Goal: Book appointment/travel/reservation

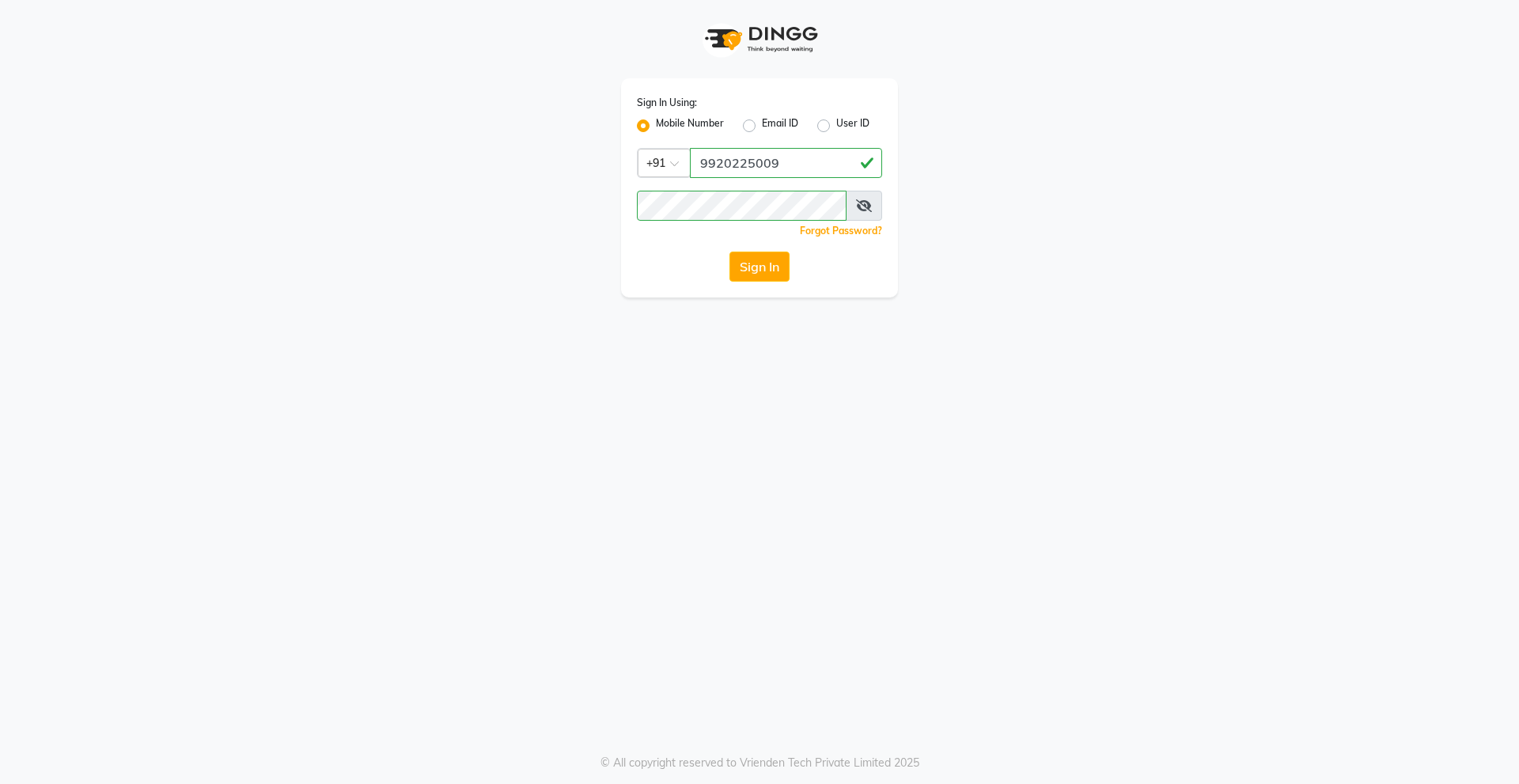
click at [753, 265] on button "Sign In" at bounding box center [759, 267] width 60 height 30
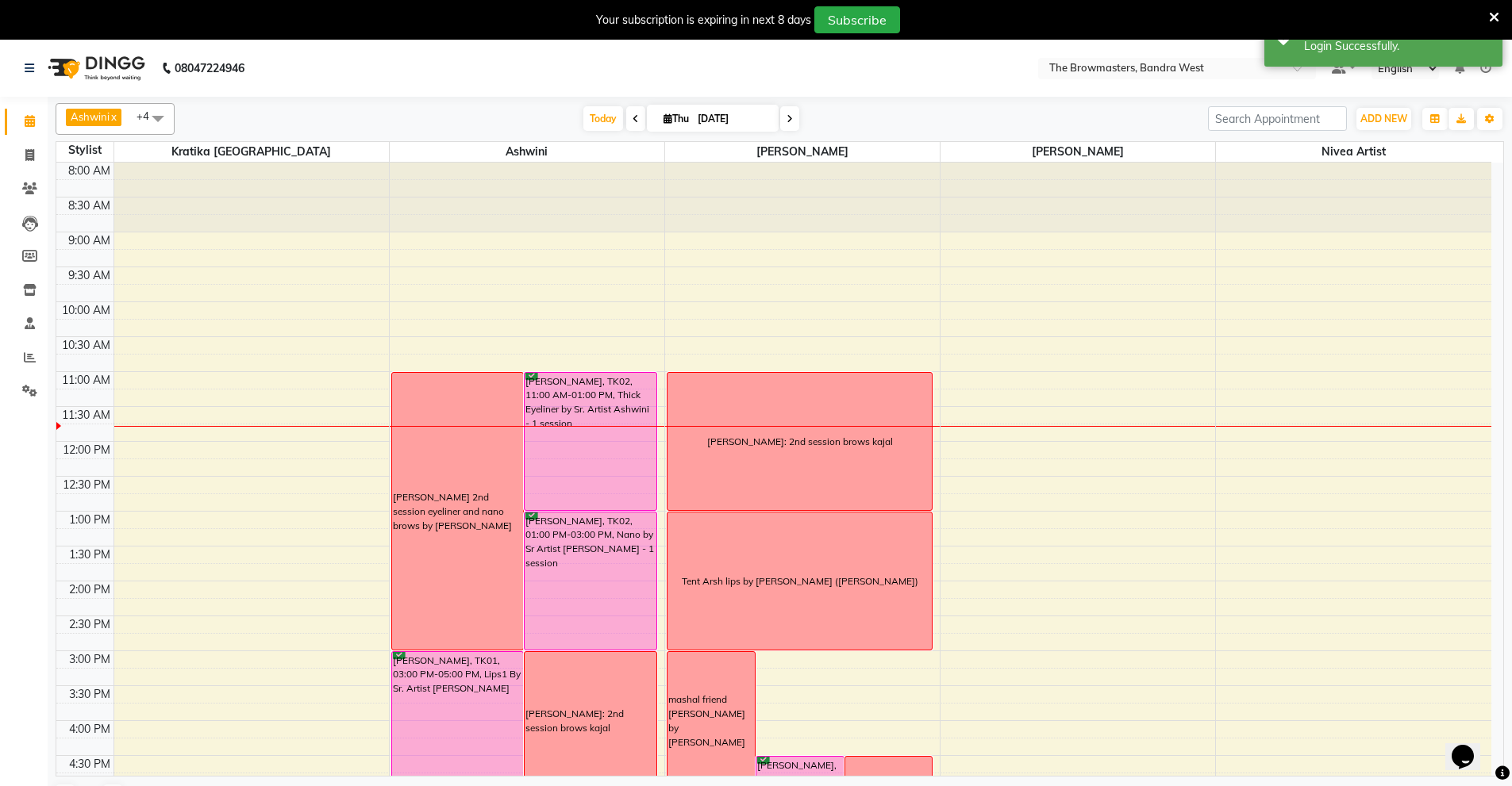
click at [709, 114] on input "[DATE]" at bounding box center [732, 119] width 80 height 24
select select "9"
select select "2025"
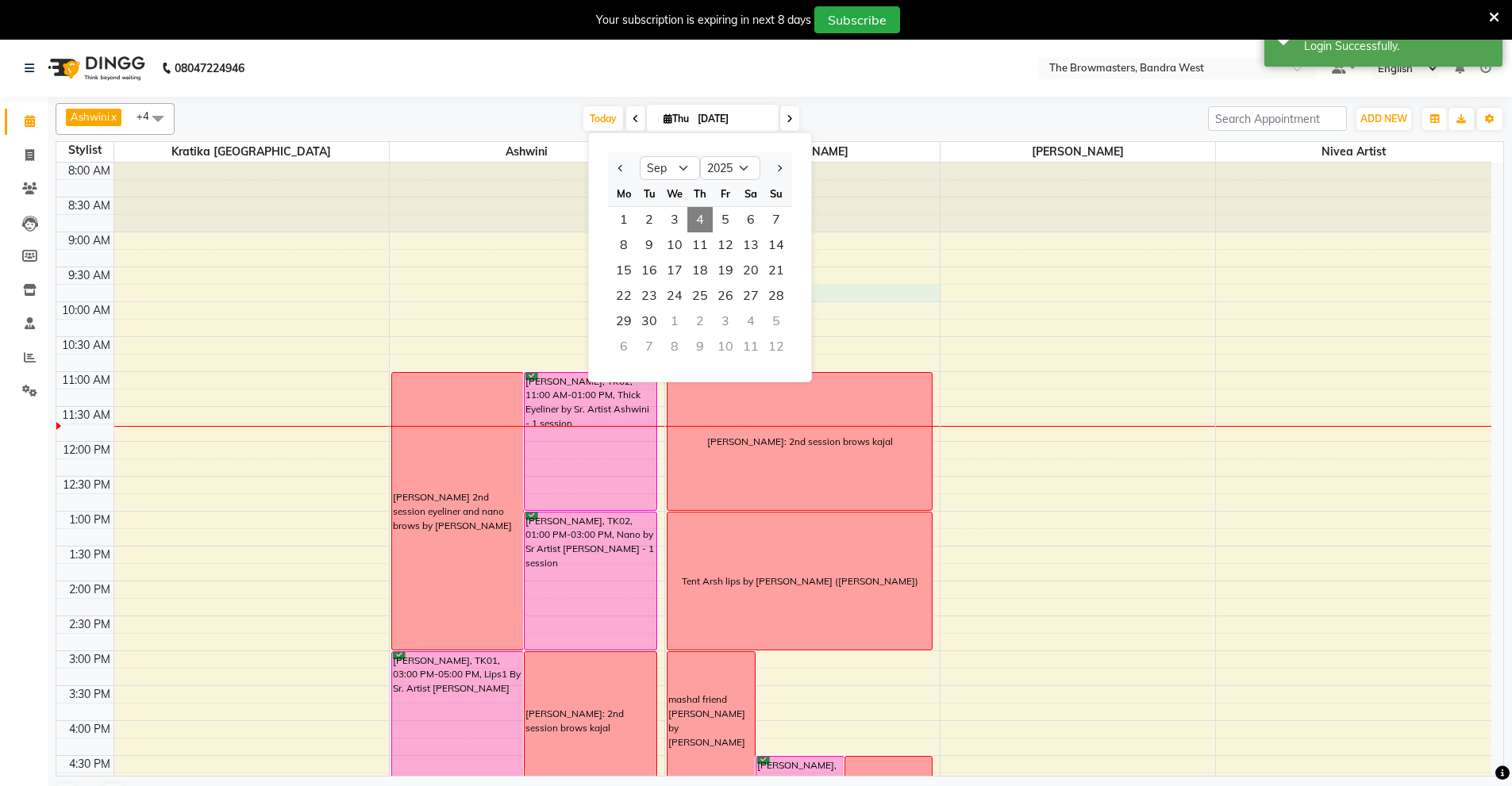
click at [906, 298] on div "8:00 AM 8:30 AM 9:00 AM 9:30 AM 10:00 AM 10:30 AM 11:00 AM 11:30 AM 12:00 PM 12…" at bounding box center [774, 616] width 1435 height 907
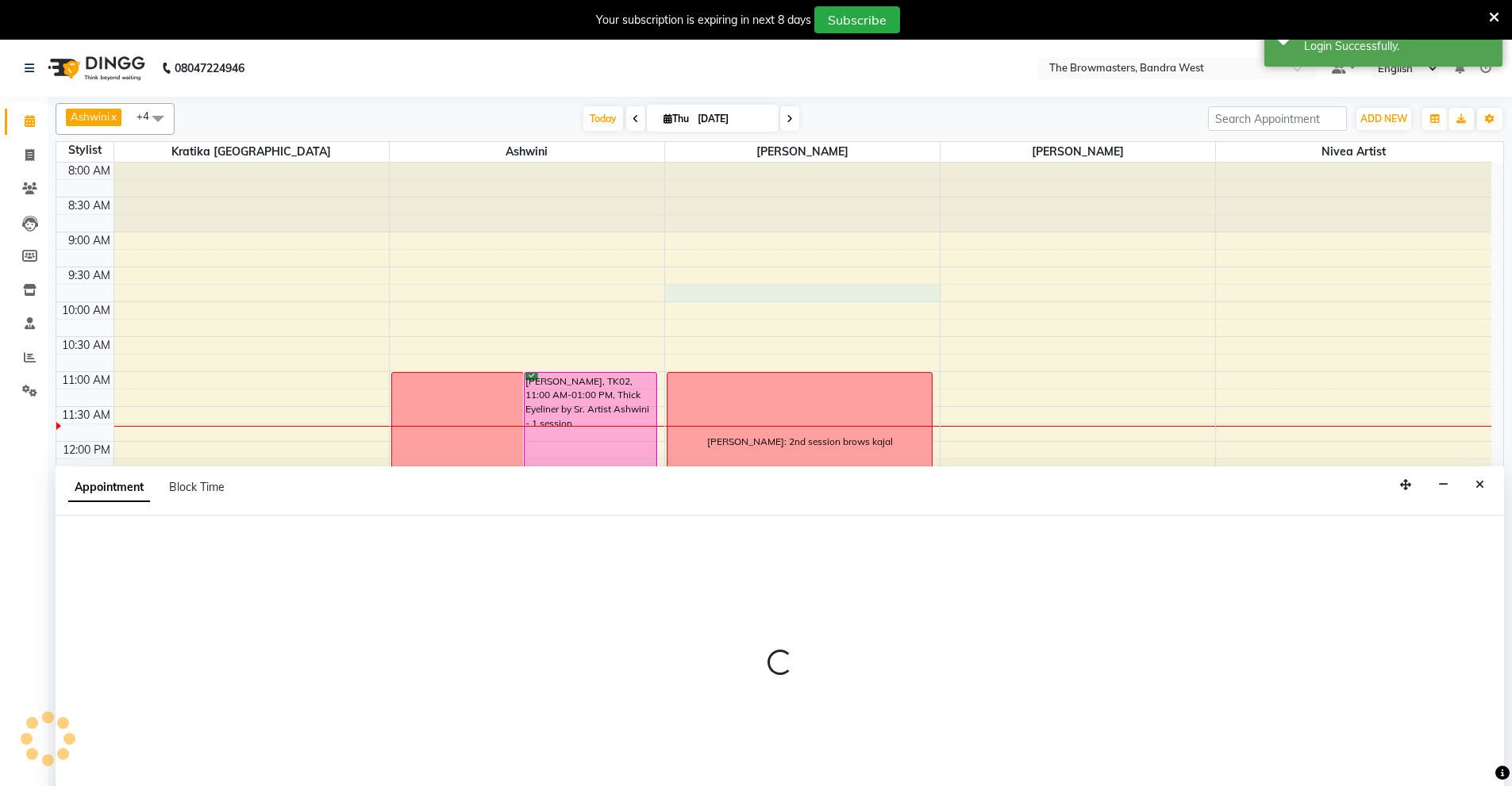
scroll to position [39, 0]
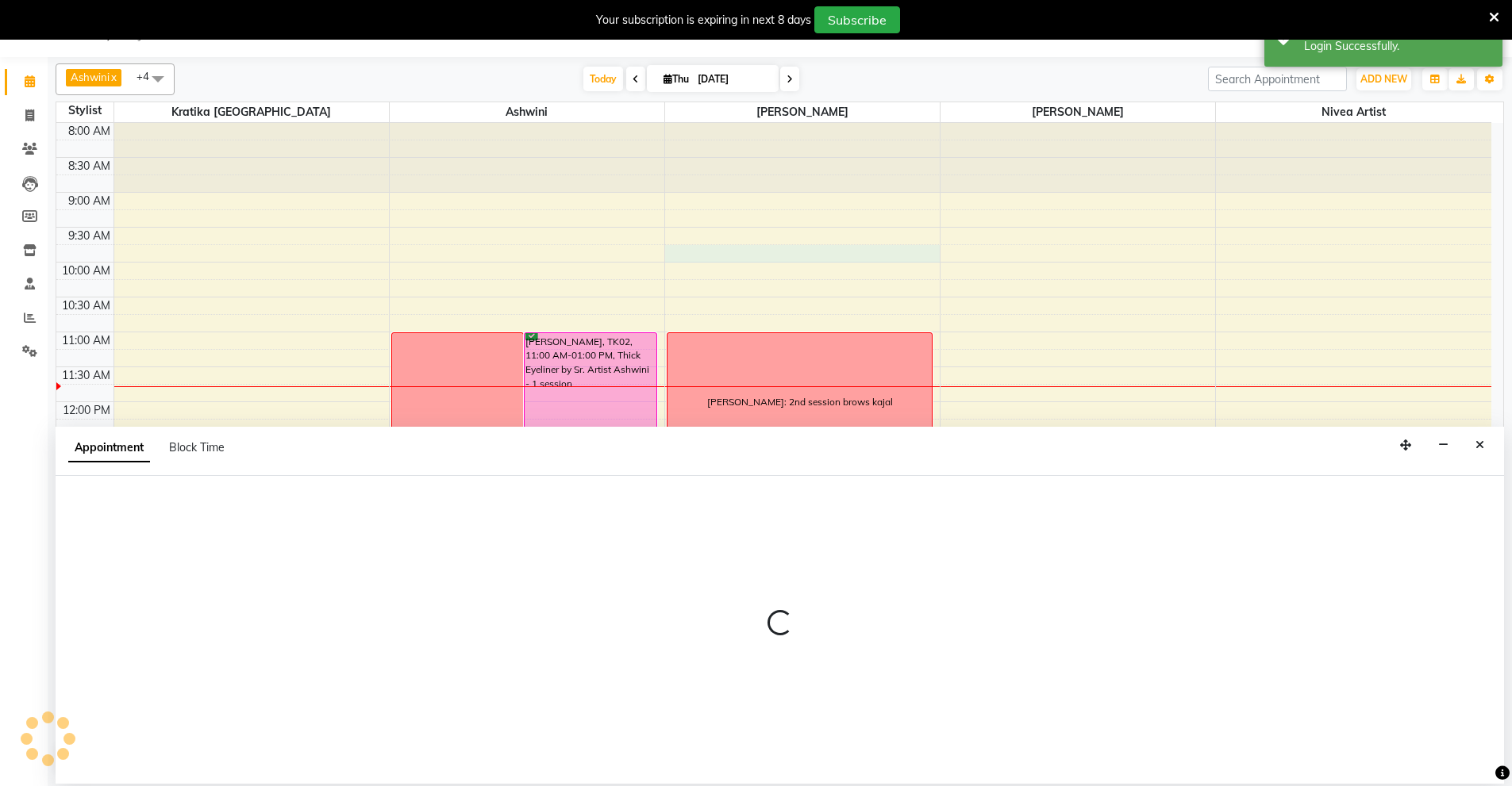
select select "64307"
select select "tentative"
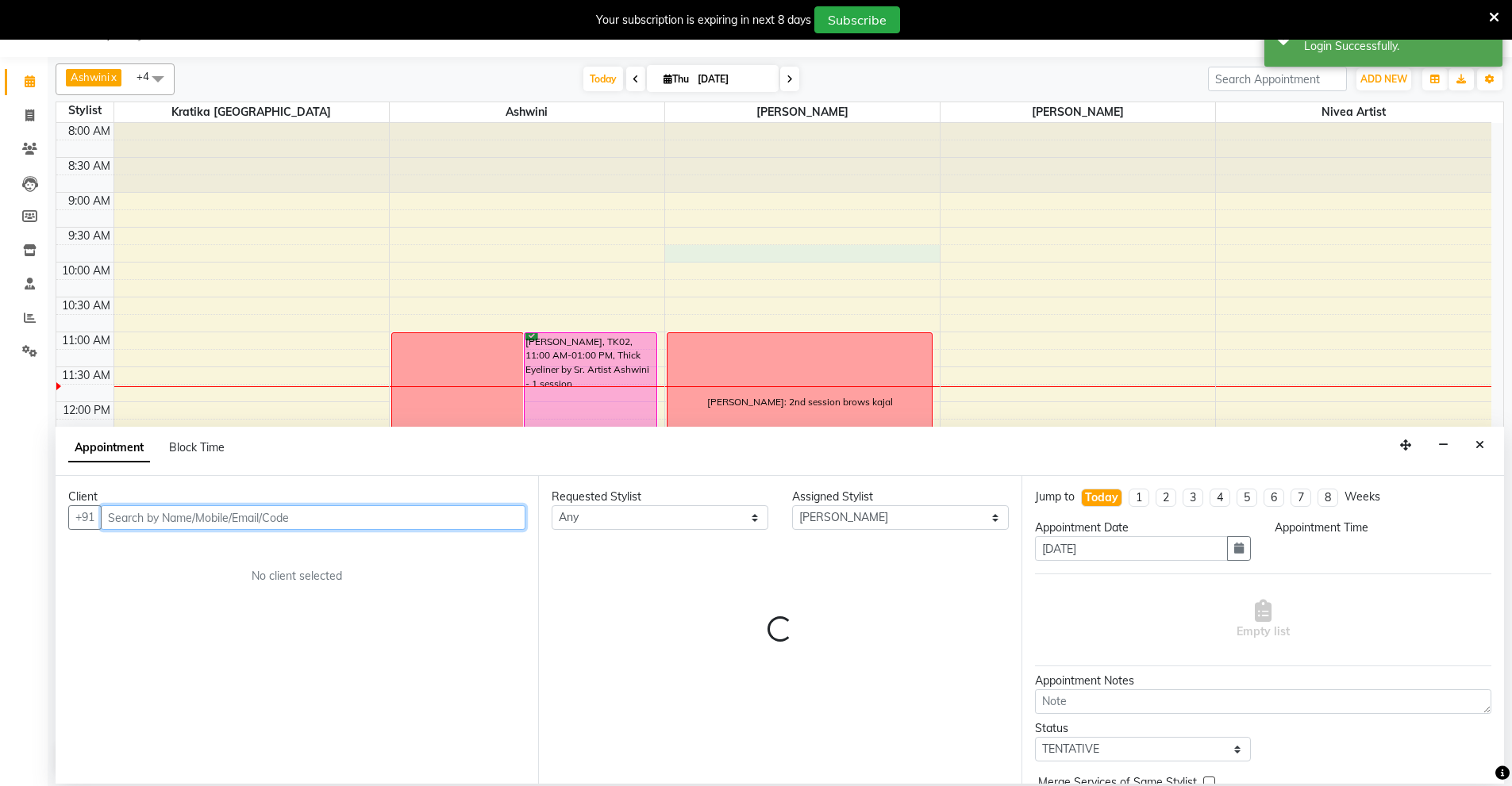
select select "585"
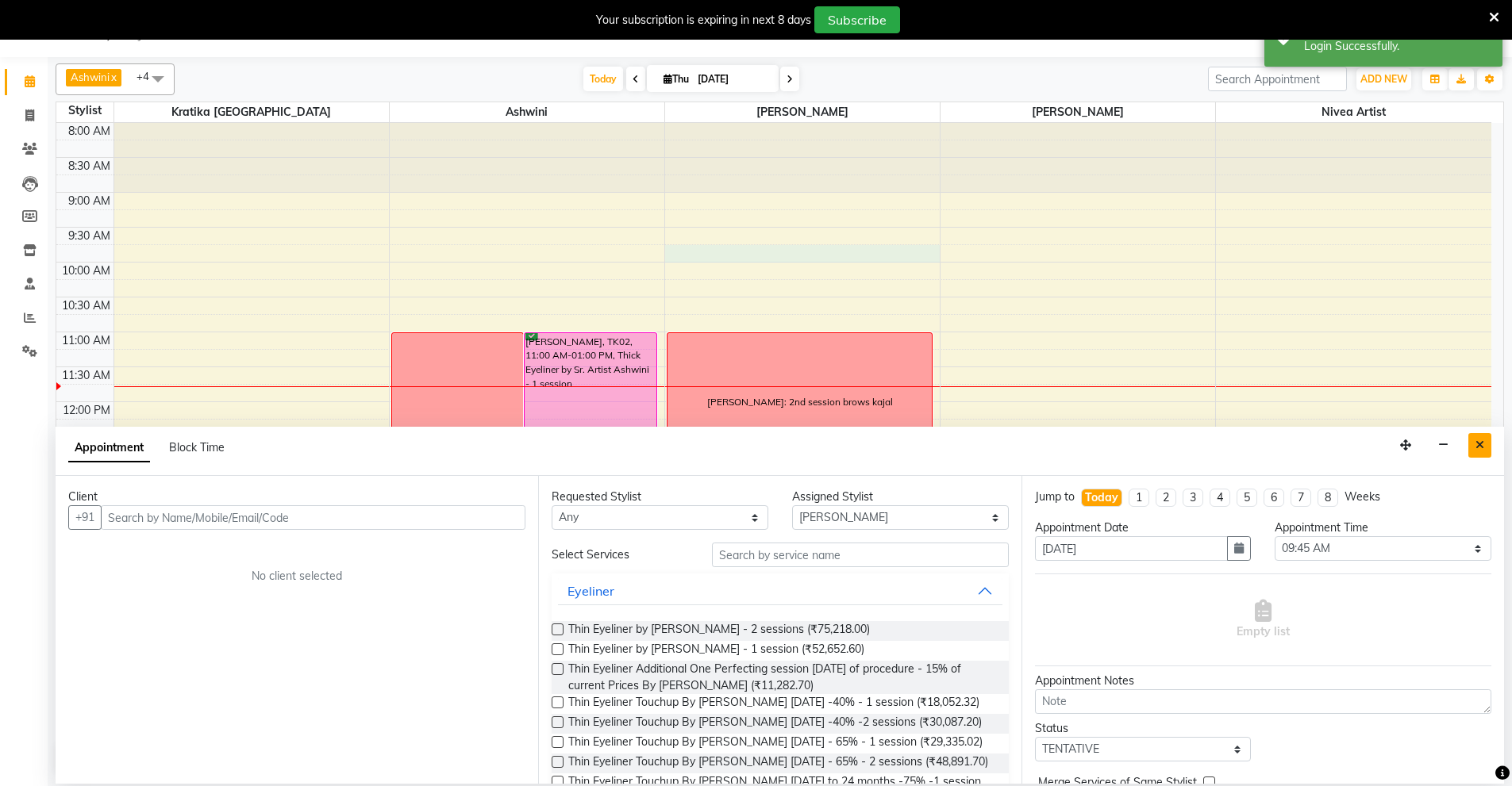
click at [1486, 446] on button "Close" at bounding box center [1480, 445] width 23 height 24
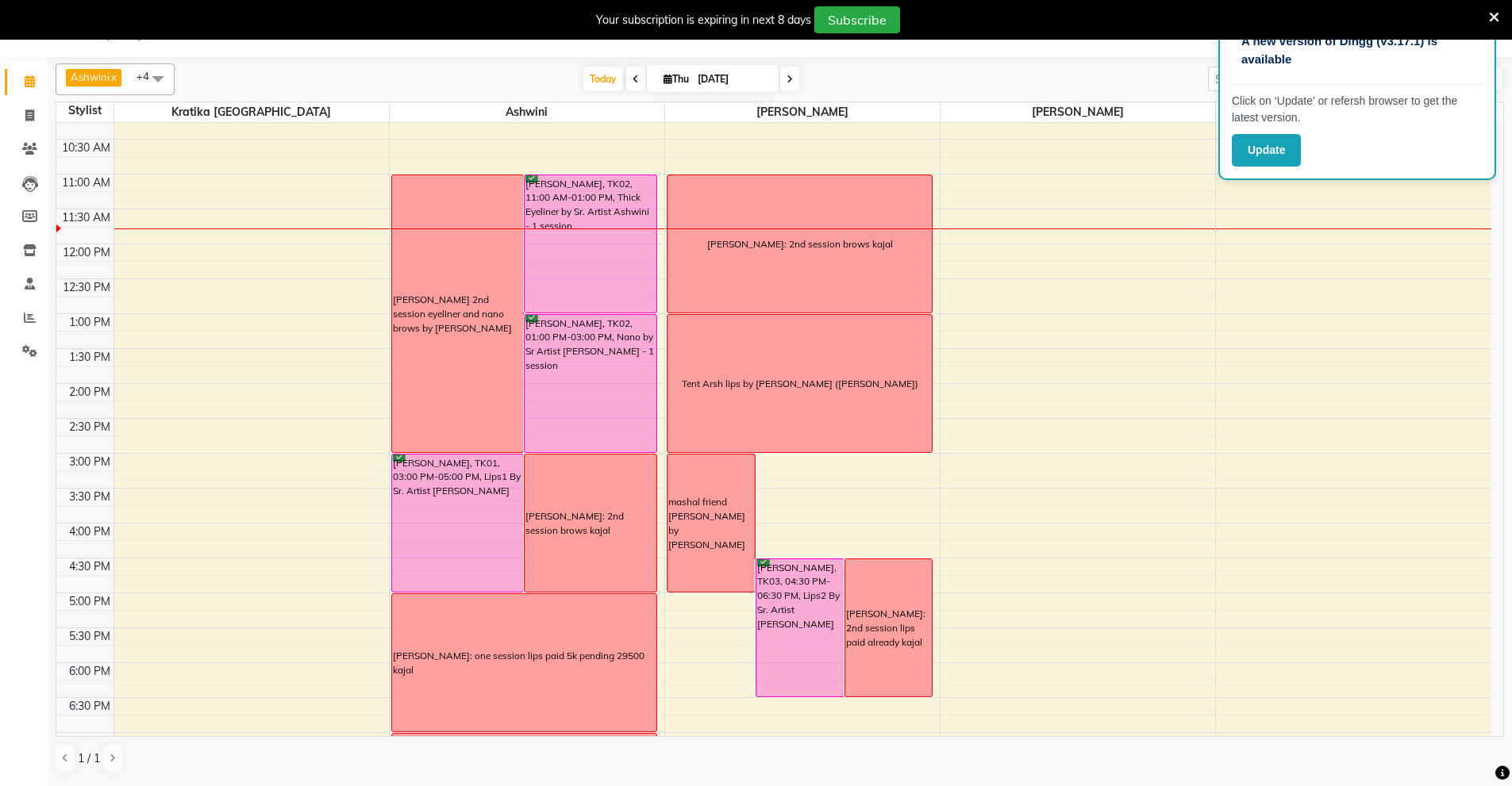
scroll to position [157, 0]
